Goal: Answer question/provide support: Answer question/provide support

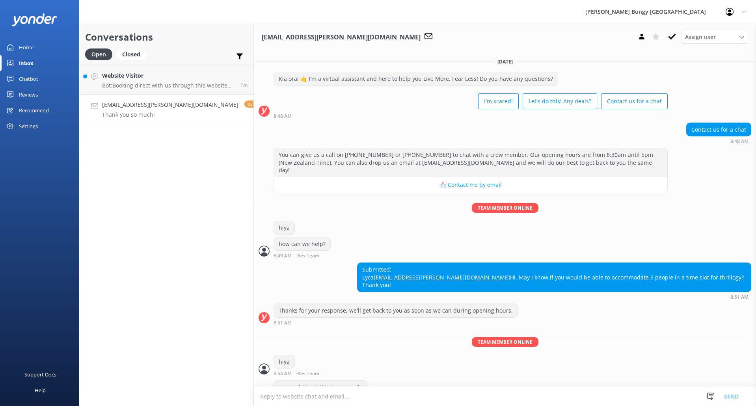
scroll to position [443, 0]
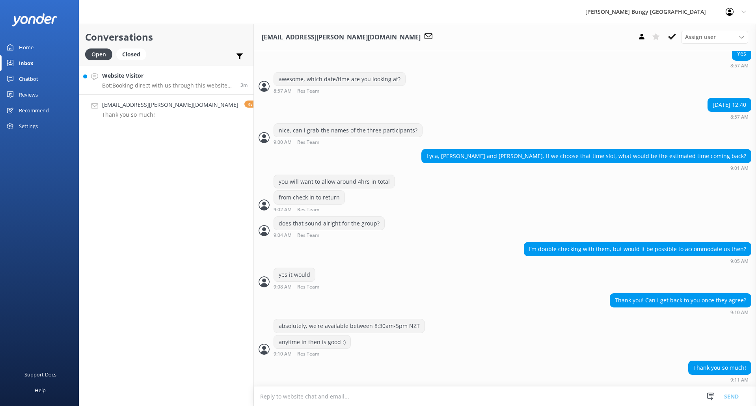
click at [114, 65] on link "Website Visitor Bot: Booking direct with us through this website always offers …" at bounding box center [166, 80] width 174 height 30
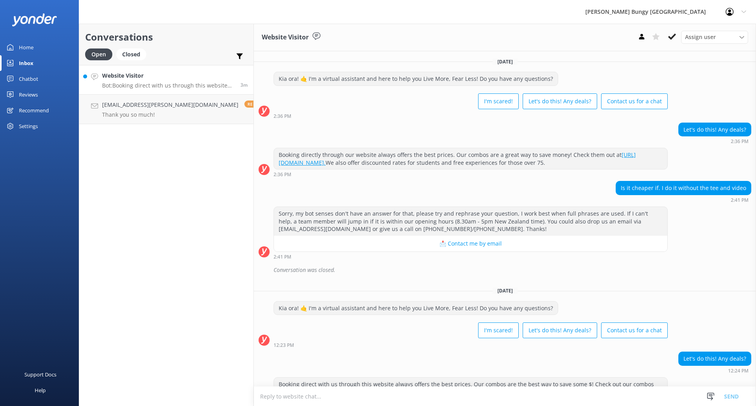
scroll to position [166, 0]
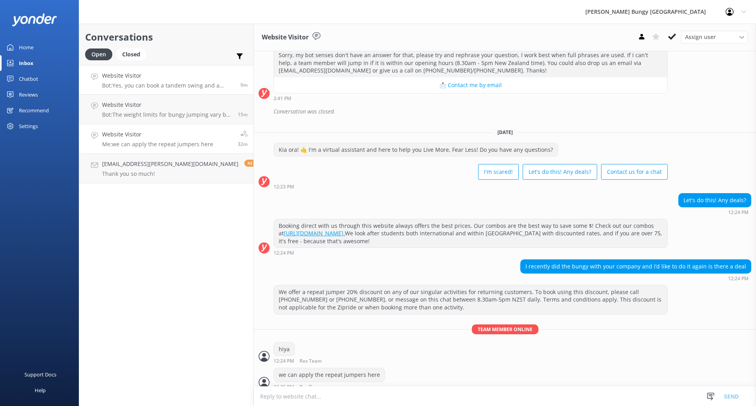
scroll to position [166, 0]
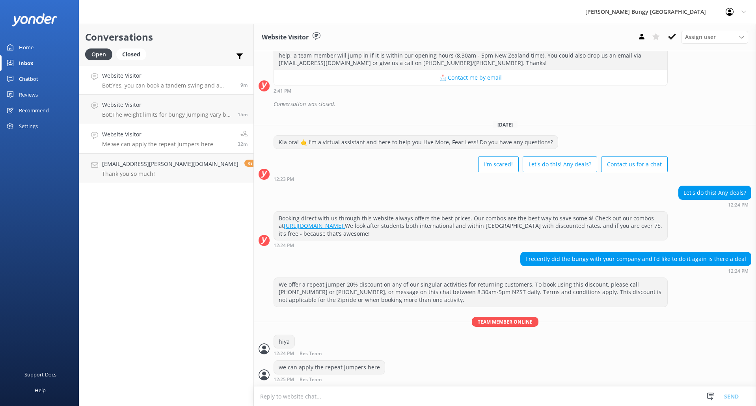
click at [155, 88] on p "Bot: Yes, you can book a tandem swing and a single bungy. For the tandem swing,…" at bounding box center [168, 85] width 132 height 7
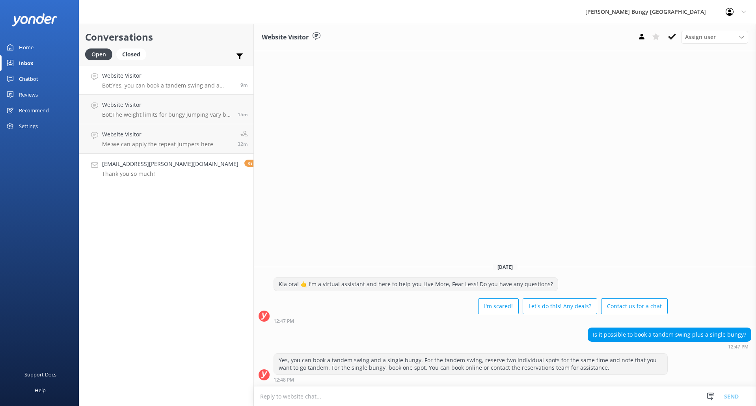
click at [165, 172] on p "Thank you so much!" at bounding box center [170, 173] width 136 height 7
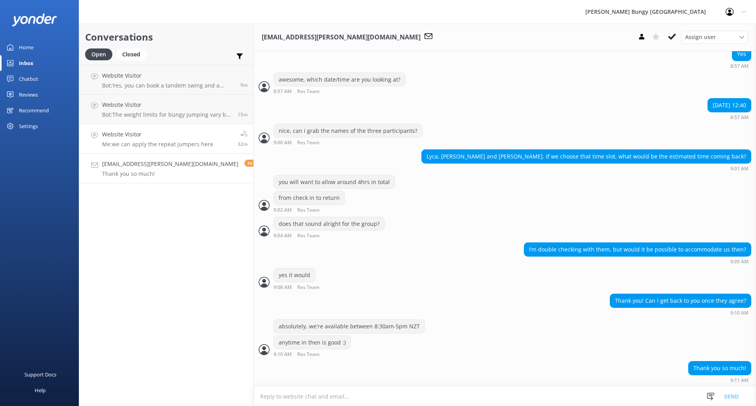
scroll to position [443, 0]
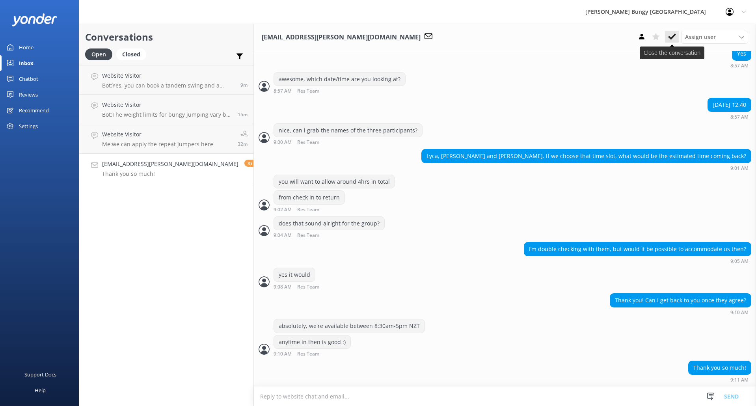
click at [668, 36] on icon at bounding box center [672, 37] width 8 height 8
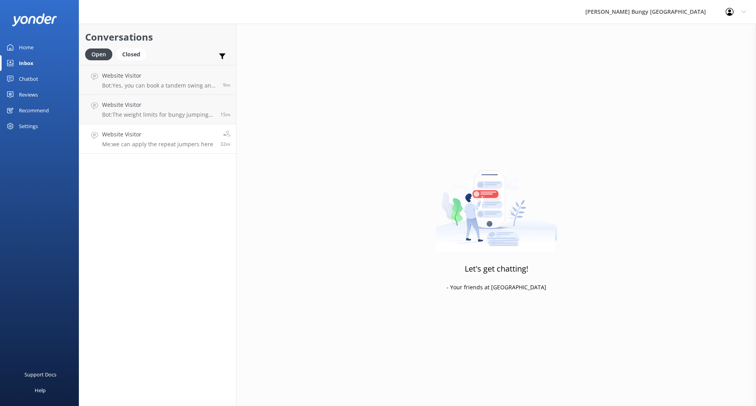
click at [148, 136] on h4 "Website Visitor" at bounding box center [157, 134] width 111 height 9
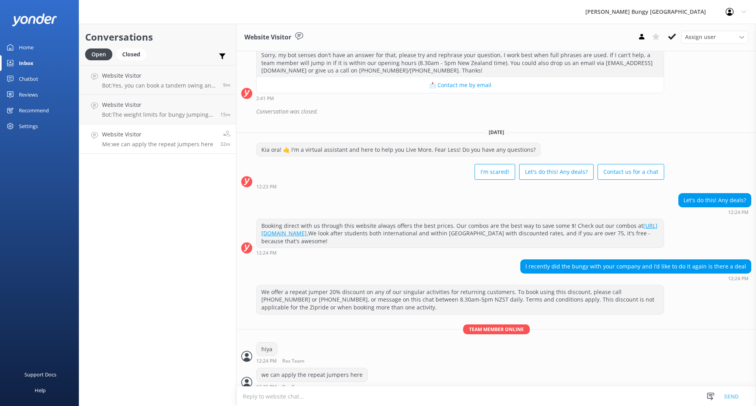
scroll to position [166, 0]
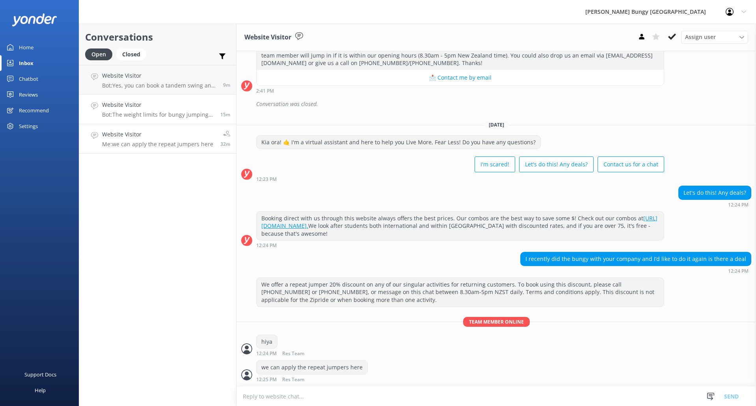
click at [188, 113] on p "Bot: The weight limits for bungy jumping vary by location: - Kawarau Bridge Bun…" at bounding box center [158, 114] width 112 height 7
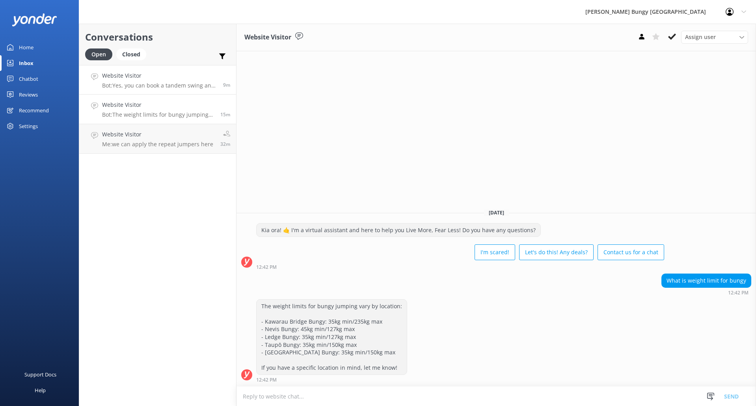
click at [177, 86] on p "Bot: Yes, you can book a tandem swing and a single bungy. For the tandem swing,…" at bounding box center [159, 85] width 115 height 7
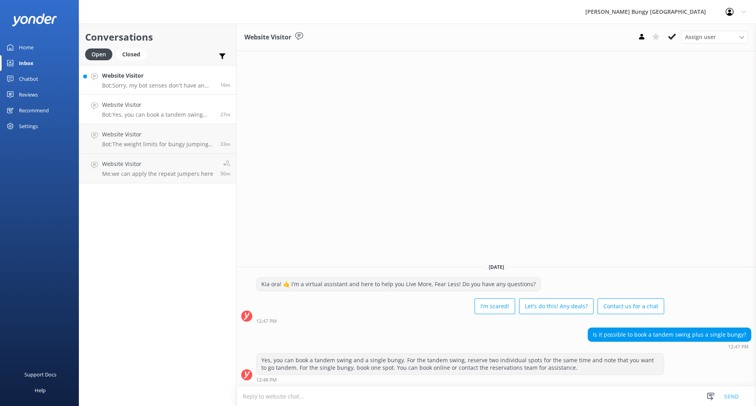
click at [158, 78] on h4 "Website Visitor" at bounding box center [158, 75] width 112 height 9
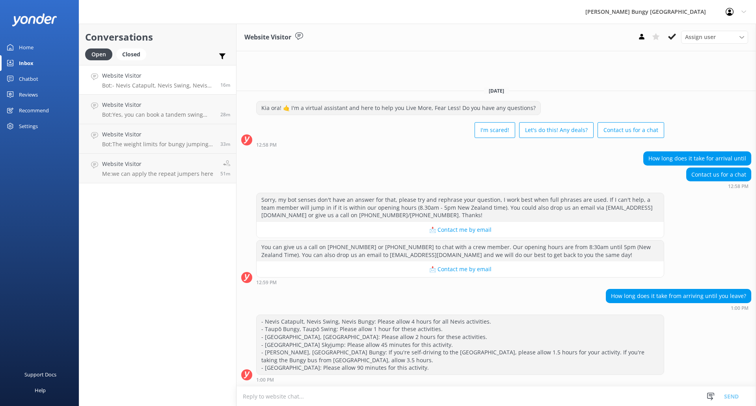
click at [184, 86] on p "Bot: - Nevis Catapult, Nevis Swing, Nevis Bungy: Please allow 4 hours for all N…" at bounding box center [158, 85] width 112 height 7
click at [183, 82] on p "Bot: - Nevis Catapult, Nevis Swing, Nevis Bungy: Please allow 4 hours for all N…" at bounding box center [158, 85] width 112 height 7
click at [175, 104] on h4 "Website Visitor" at bounding box center [158, 105] width 112 height 9
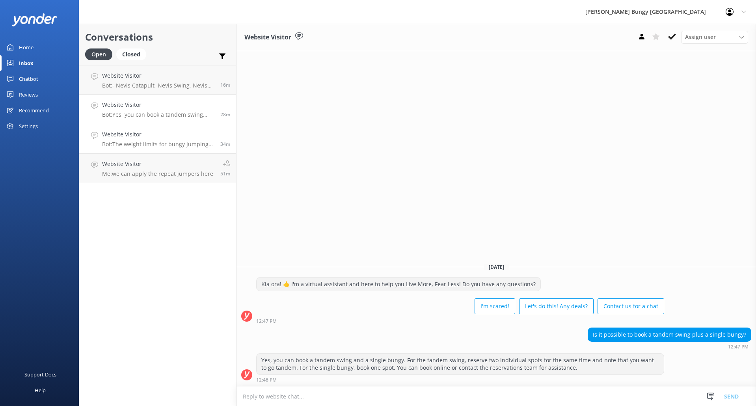
click at [179, 142] on p "Bot: The weight limits for bungy jumping vary by location: - Kawarau Bridge Bun…" at bounding box center [158, 144] width 112 height 7
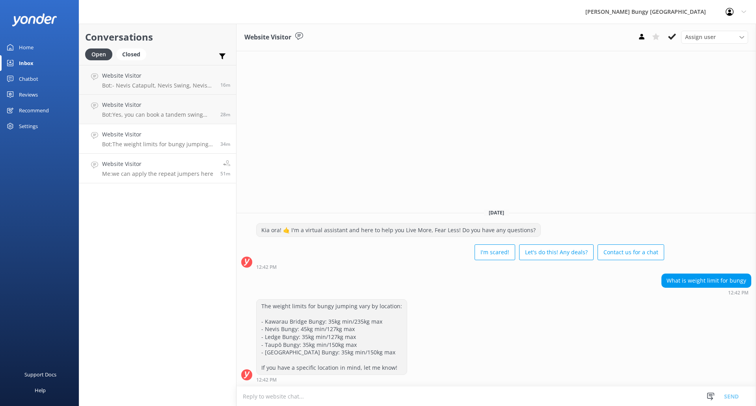
click at [176, 168] on h4 "Website Visitor" at bounding box center [157, 164] width 111 height 9
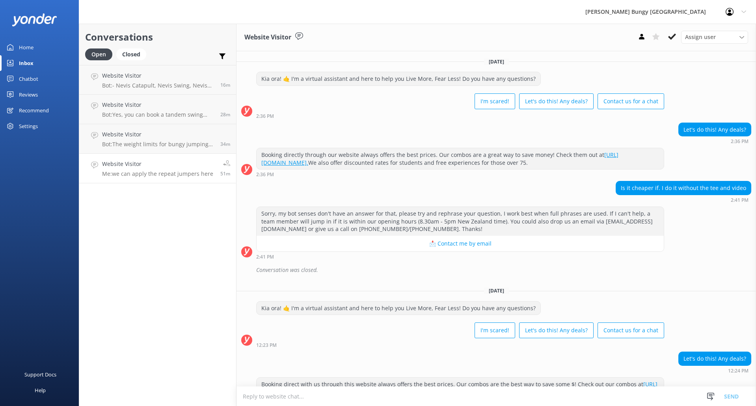
scroll to position [166, 0]
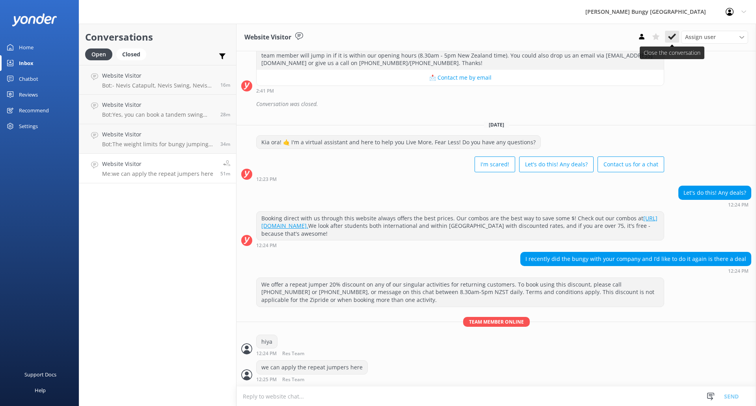
click at [672, 39] on use at bounding box center [672, 37] width 8 height 6
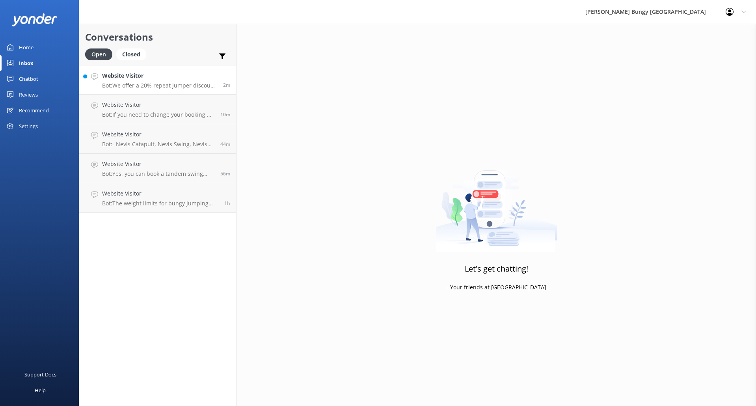
click at [145, 80] on h4 "Website Visitor" at bounding box center [159, 75] width 115 height 9
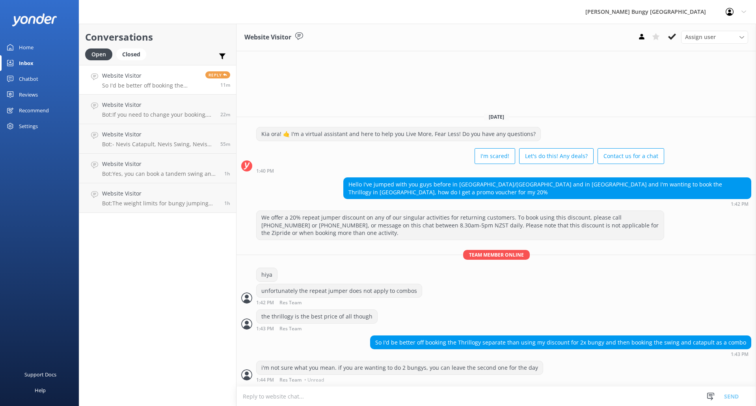
click at [160, 80] on h4 "Website Visitor" at bounding box center [150, 75] width 97 height 9
click at [192, 197] on h4 "Website Visitor" at bounding box center [160, 193] width 116 height 9
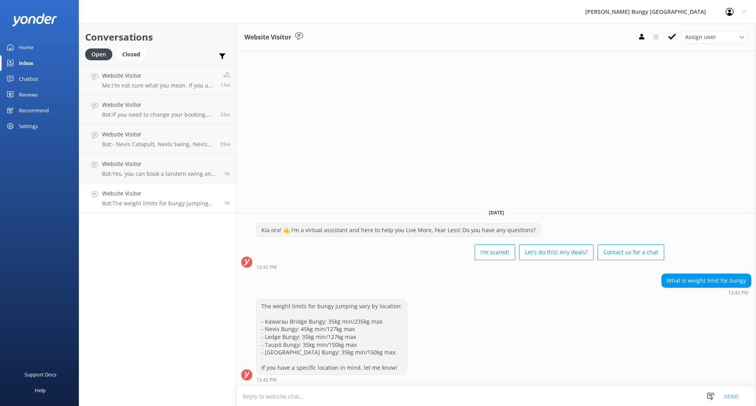
click at [671, 37] on icon at bounding box center [672, 37] width 8 height 8
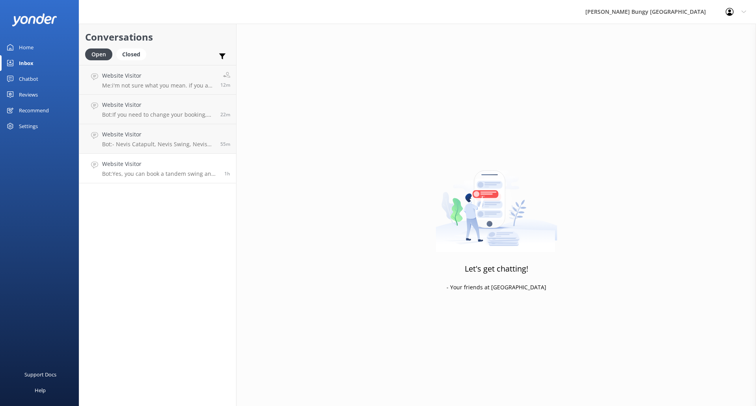
click at [185, 169] on div "Website Visitor Bot: Yes, you can book a tandem swing and a single bungy. For t…" at bounding box center [160, 168] width 116 height 17
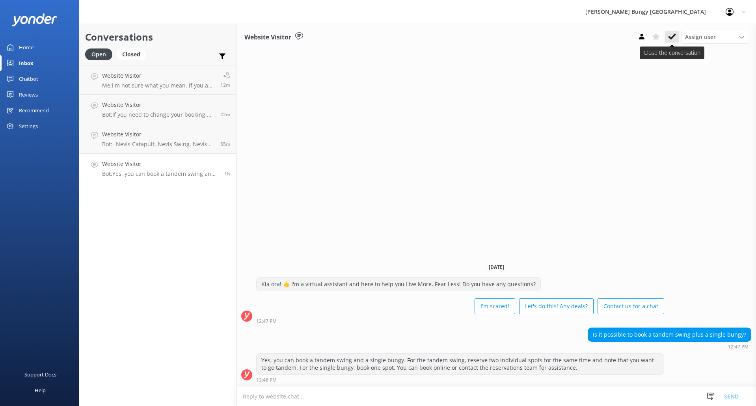
click at [674, 33] on icon at bounding box center [672, 37] width 8 height 8
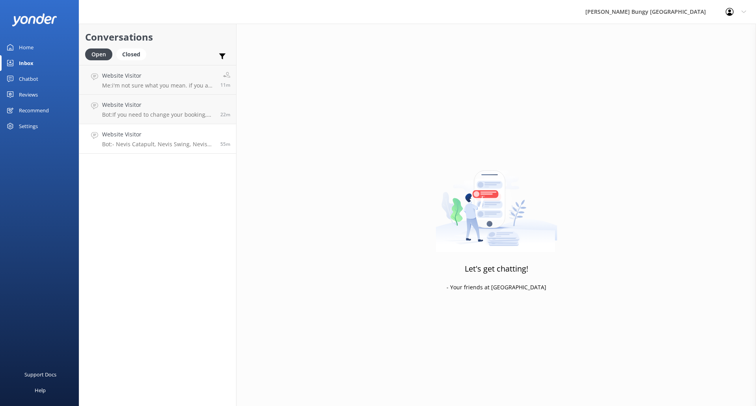
click at [163, 138] on h4 "Website Visitor" at bounding box center [158, 134] width 112 height 9
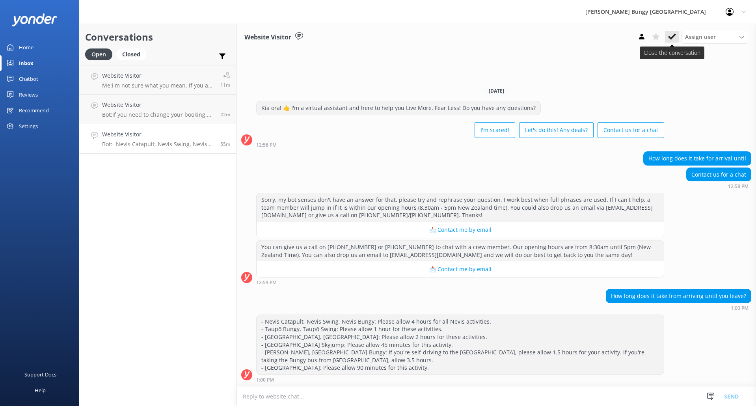
click at [670, 32] on button at bounding box center [672, 37] width 14 height 12
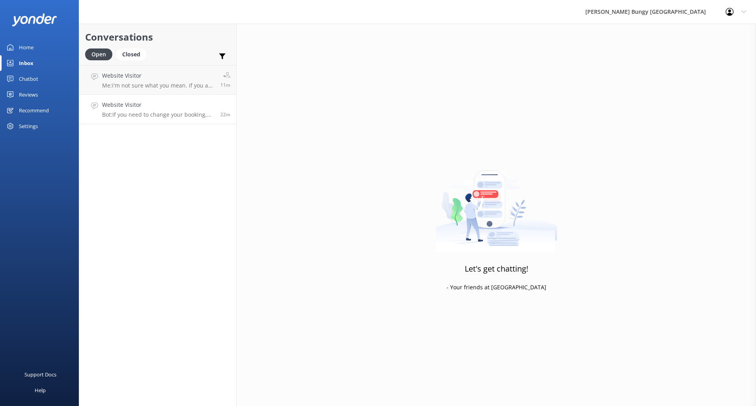
click at [188, 110] on div "Website Visitor Bot: If you need to change your booking, please give us a call …" at bounding box center [158, 109] width 112 height 17
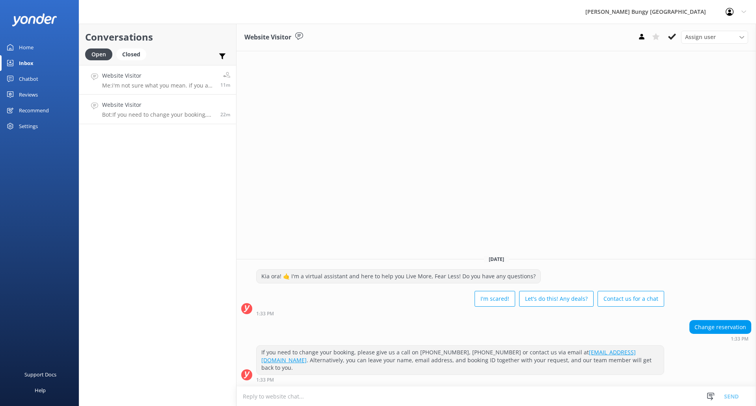
click at [162, 75] on h4 "Website Visitor" at bounding box center [158, 75] width 112 height 9
